Goal: Task Accomplishment & Management: Manage account settings

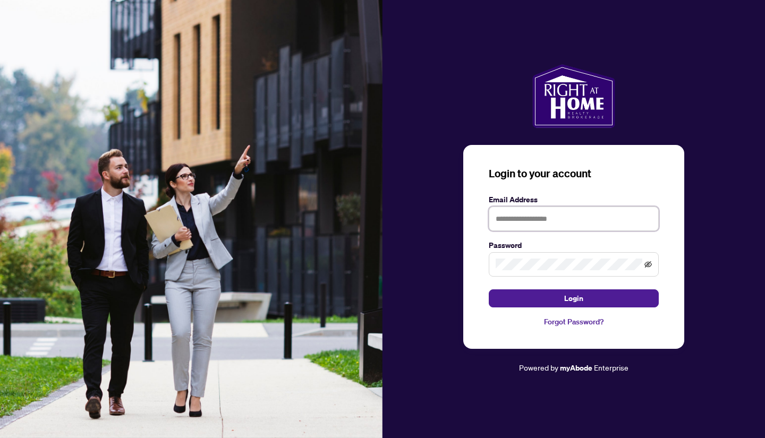
type input "**********"
click at [647, 261] on icon "eye-invisible" at bounding box center [647, 264] width 7 height 7
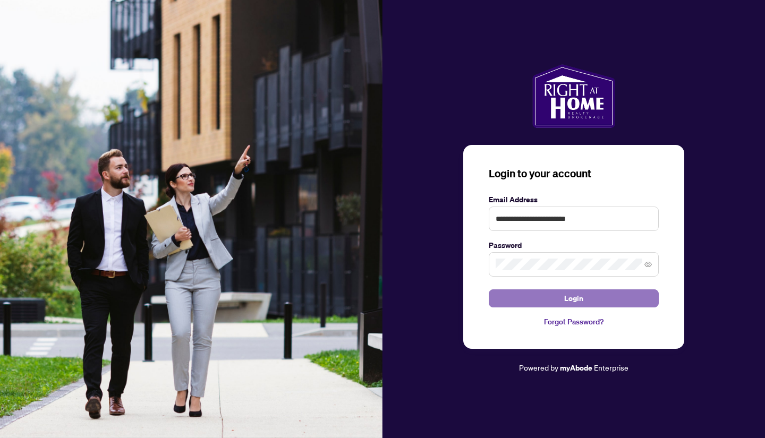
click at [577, 300] on span "Login" at bounding box center [573, 298] width 19 height 17
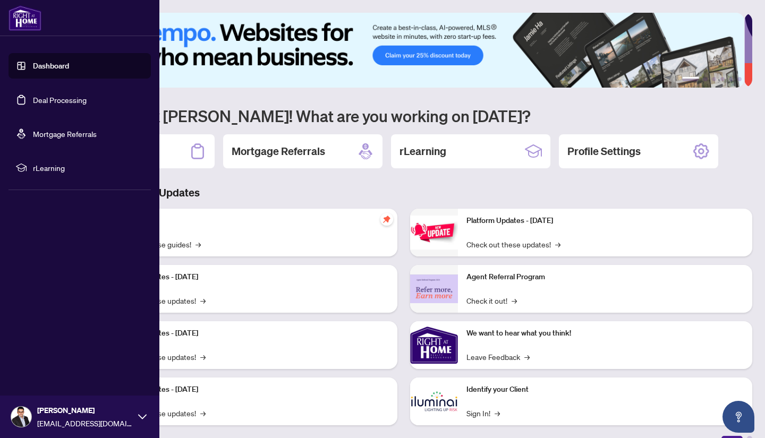
click at [61, 105] on link "Deal Processing" at bounding box center [60, 100] width 54 height 10
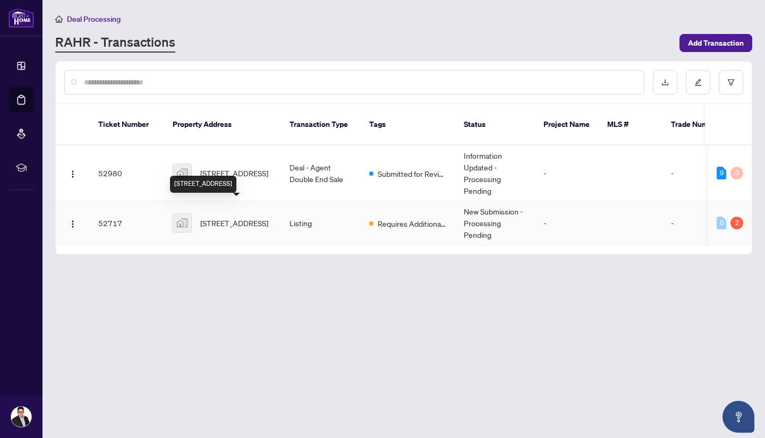
click at [239, 217] on span "[STREET_ADDRESS]" at bounding box center [234, 223] width 68 height 12
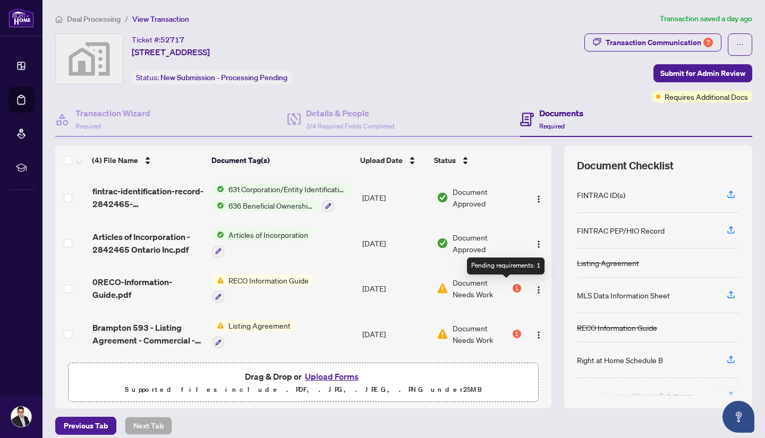
click at [513, 288] on div "1" at bounding box center [517, 288] width 8 height 8
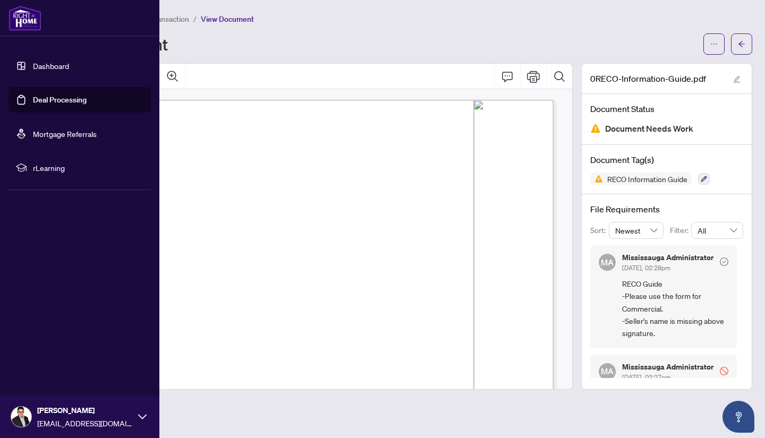
click at [63, 98] on link "Deal Processing" at bounding box center [60, 100] width 54 height 10
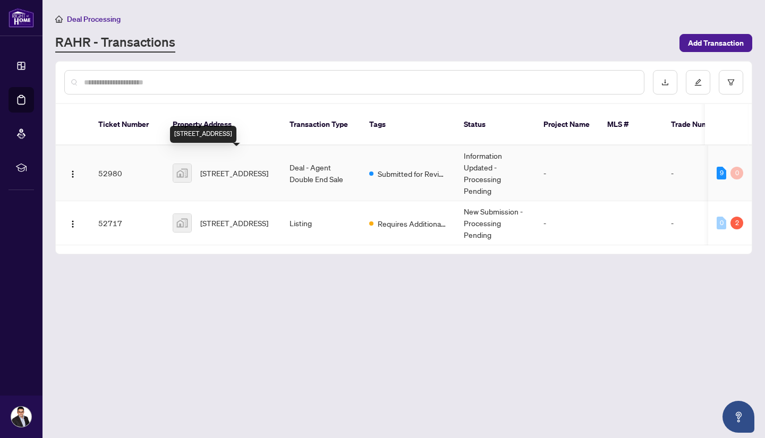
click at [234, 167] on span "[STREET_ADDRESS]" at bounding box center [234, 173] width 68 height 12
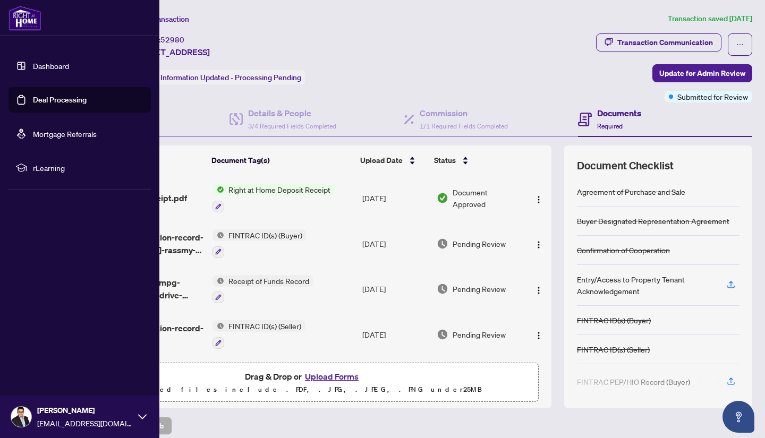
click at [56, 67] on link "Dashboard" at bounding box center [51, 66] width 36 height 10
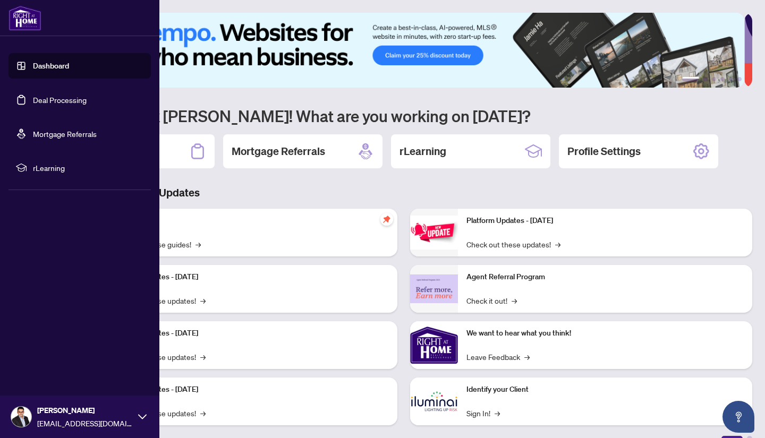
click at [43, 67] on link "Dashboard" at bounding box center [51, 66] width 36 height 10
click at [54, 95] on link "Deal Processing" at bounding box center [60, 100] width 54 height 10
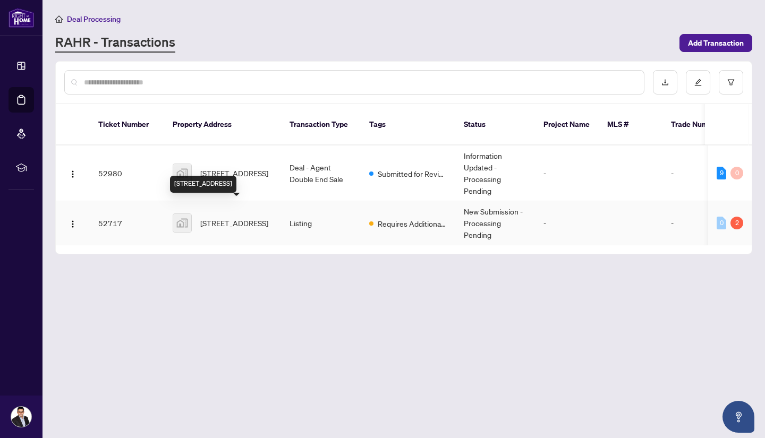
click at [233, 217] on span "[STREET_ADDRESS]" at bounding box center [234, 223] width 68 height 12
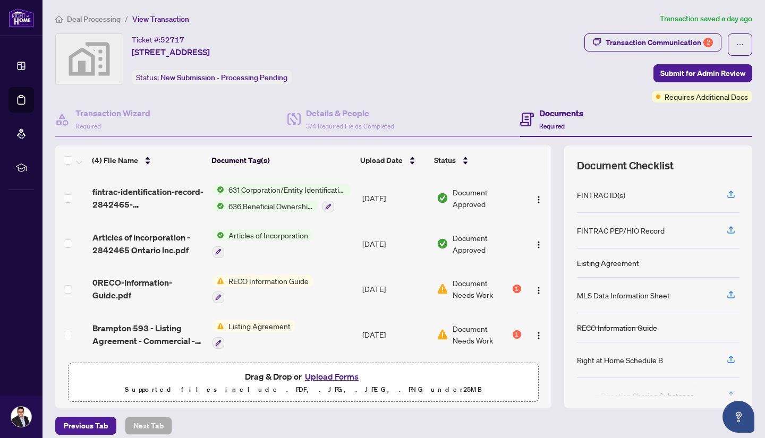
scroll to position [2, 0]
click at [513, 287] on div "1" at bounding box center [517, 288] width 8 height 8
click at [339, 114] on h4 "Details & People" at bounding box center [350, 113] width 88 height 13
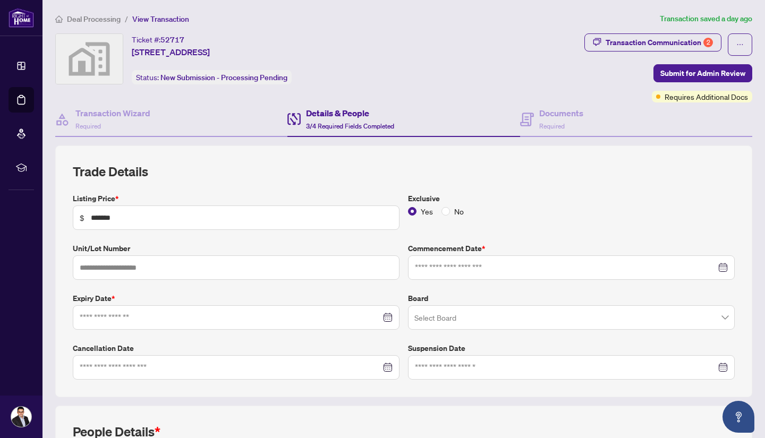
type input "**********"
click at [539, 116] on h4 "Documents" at bounding box center [561, 113] width 44 height 13
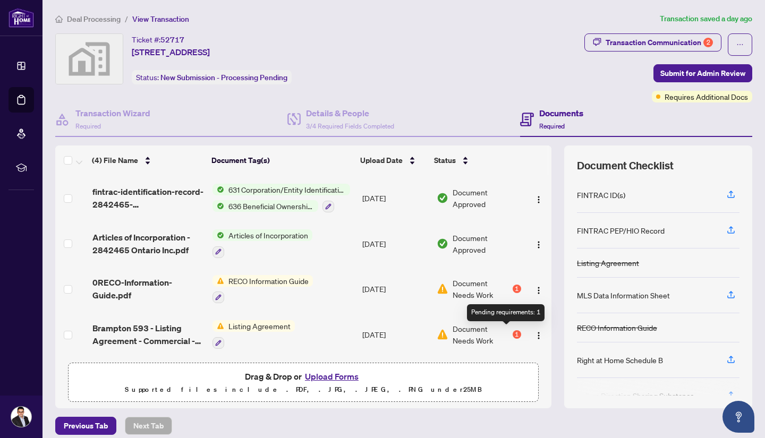
click at [513, 335] on div "1" at bounding box center [517, 334] width 8 height 8
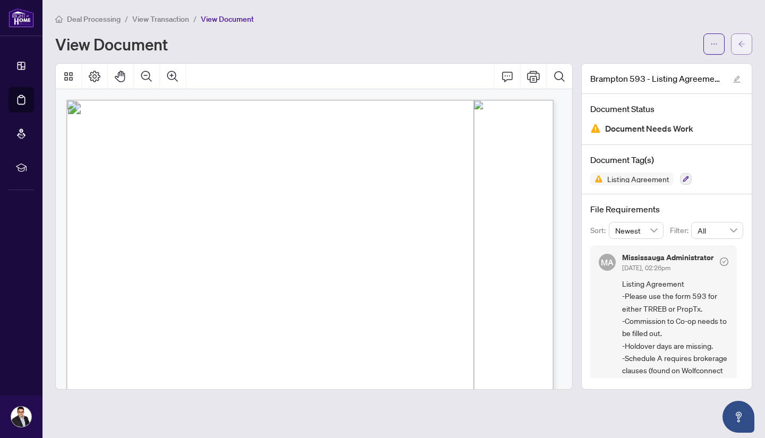
click at [744, 37] on span "button" at bounding box center [741, 44] width 7 height 17
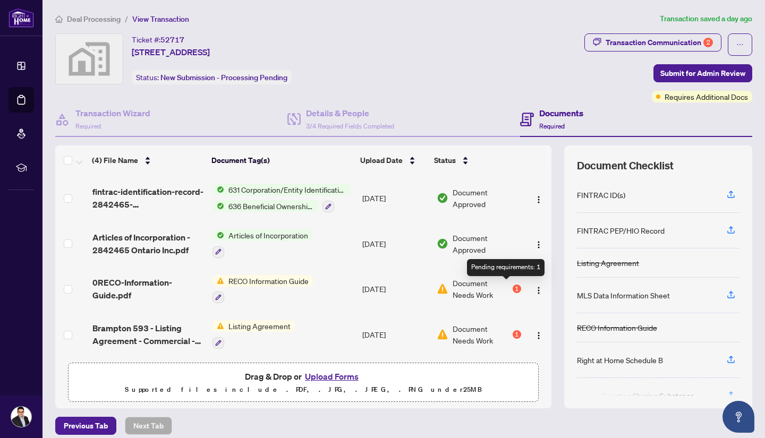
click at [513, 288] on div "1" at bounding box center [517, 289] width 8 height 8
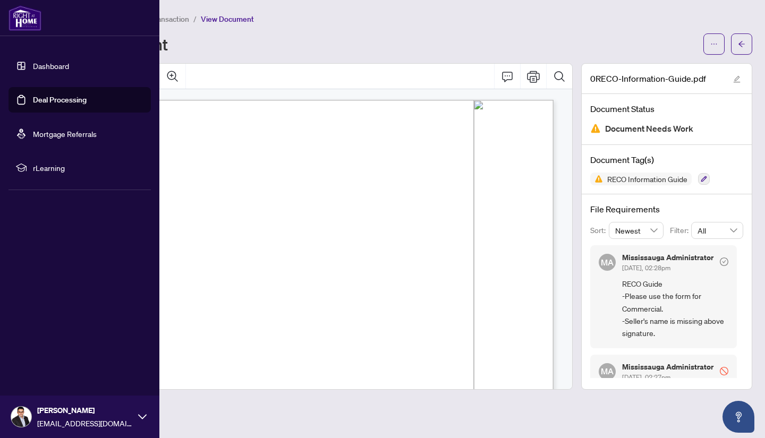
click at [59, 101] on link "Deal Processing" at bounding box center [60, 100] width 54 height 10
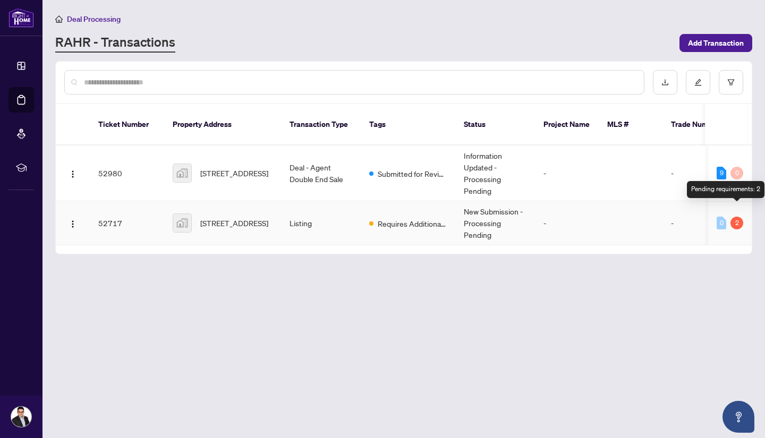
click at [734, 217] on div "2" at bounding box center [736, 223] width 13 height 13
click at [738, 217] on div "2" at bounding box center [736, 223] width 13 height 13
click at [258, 217] on span "[STREET_ADDRESS]" at bounding box center [234, 223] width 68 height 12
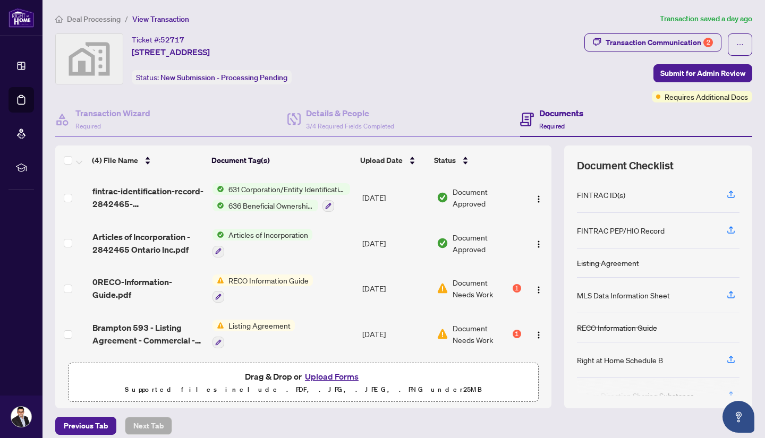
scroll to position [2, 0]
click at [513, 330] on div "1" at bounding box center [517, 334] width 8 height 8
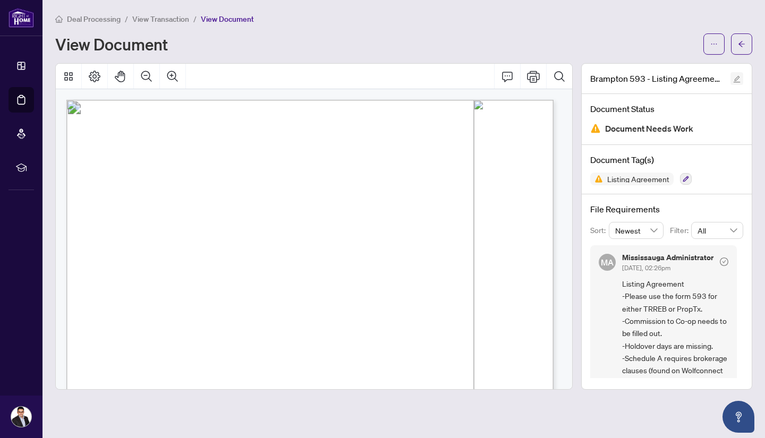
click at [737, 75] on icon "edit" at bounding box center [736, 78] width 7 height 7
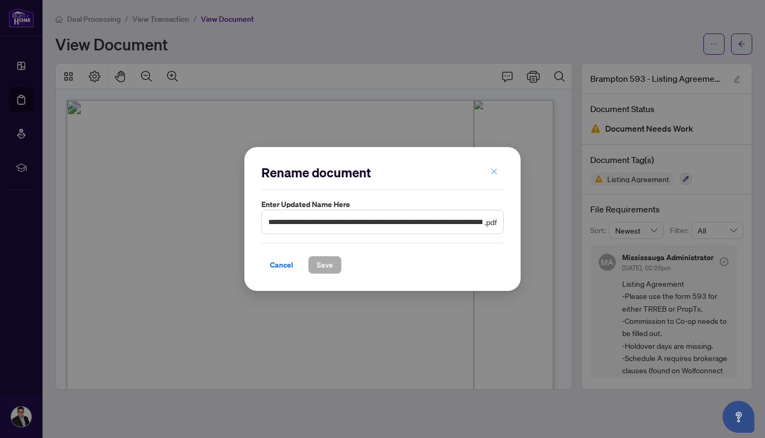
click at [498, 165] on button "button" at bounding box center [493, 172] width 21 height 18
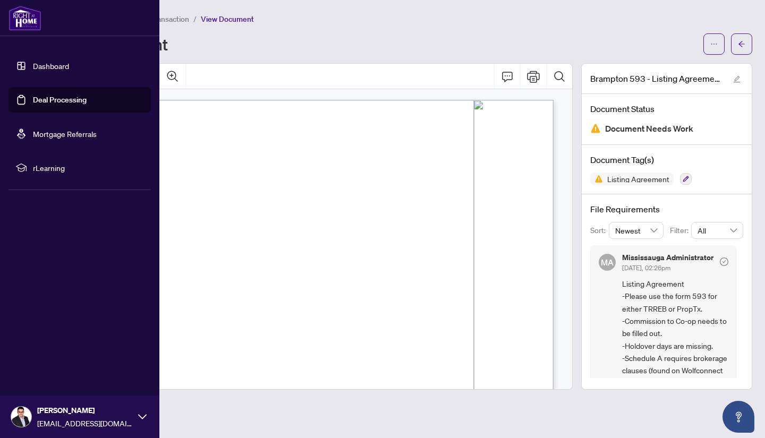
click at [62, 66] on link "Dashboard" at bounding box center [51, 66] width 36 height 10
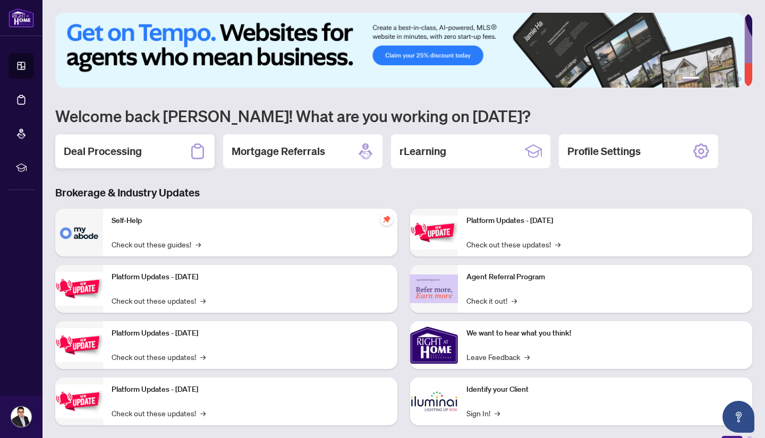
click at [122, 155] on h2 "Deal Processing" at bounding box center [103, 151] width 78 height 15
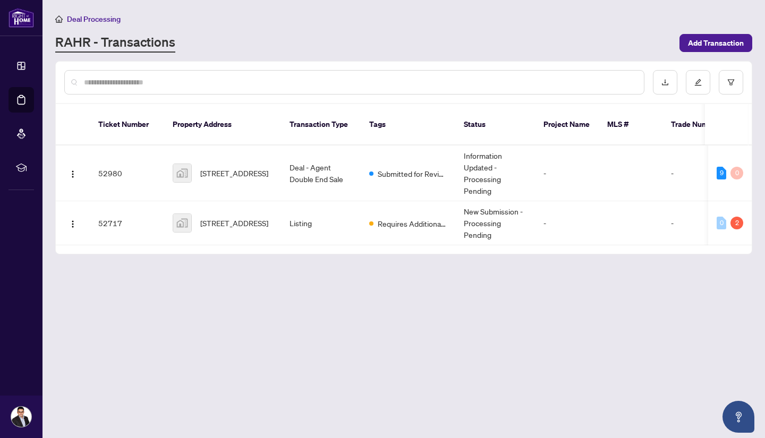
click at [289, 76] on input "text" at bounding box center [359, 82] width 551 height 12
click at [699, 84] on icon "edit" at bounding box center [697, 82] width 7 height 7
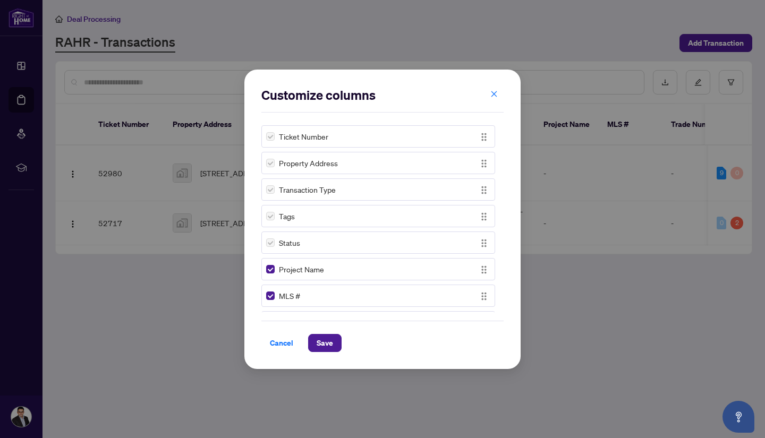
click at [580, 39] on div "Customize columns Ticket Number Property Address Transaction Type Tags Status P…" at bounding box center [382, 219] width 765 height 438
click at [493, 92] on icon "close" at bounding box center [493, 93] width 7 height 7
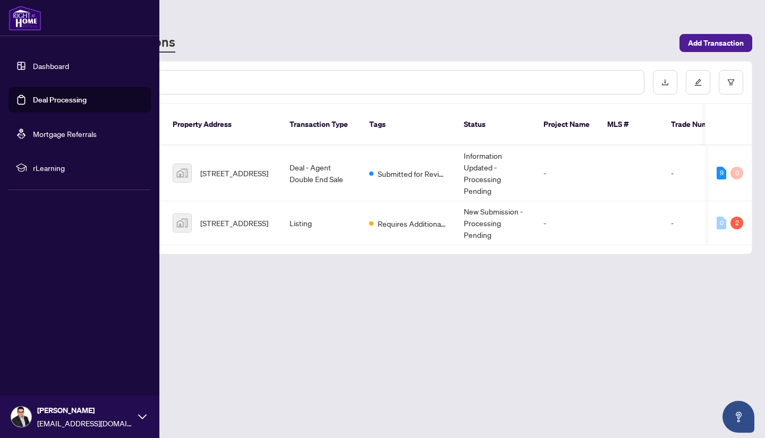
click at [46, 68] on link "Dashboard" at bounding box center [51, 66] width 36 height 10
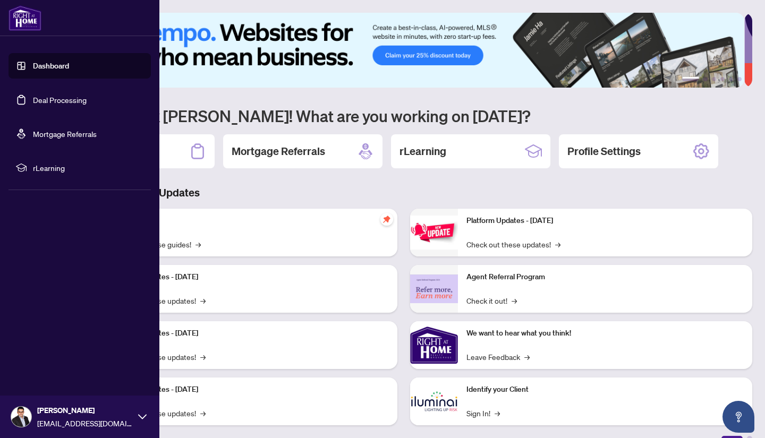
click at [58, 99] on link "Deal Processing" at bounding box center [60, 100] width 54 height 10
